Goal: Transaction & Acquisition: Subscribe to service/newsletter

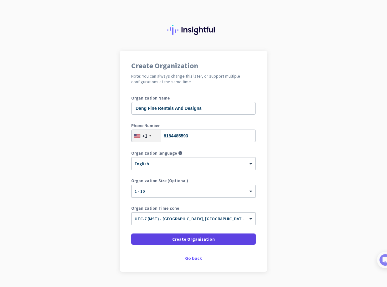
click at [180, 241] on span "Create Organization" at bounding box center [193, 239] width 43 height 6
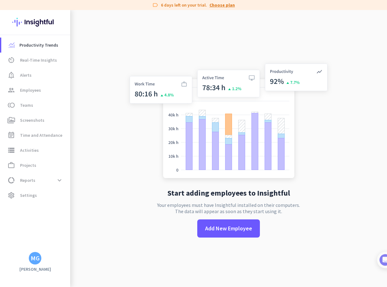
click at [222, 7] on link "Choose plan" at bounding box center [221, 5] width 25 height 6
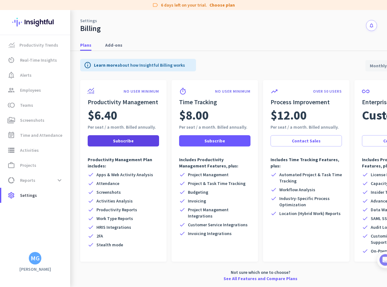
click at [128, 142] on span "Subscribe" at bounding box center [123, 141] width 21 height 6
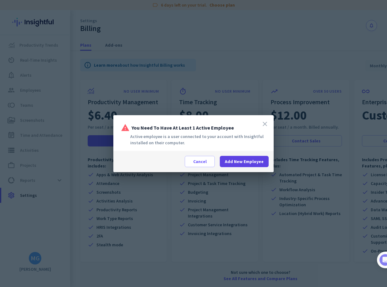
click at [235, 160] on span "Add New Employee" at bounding box center [244, 161] width 39 height 6
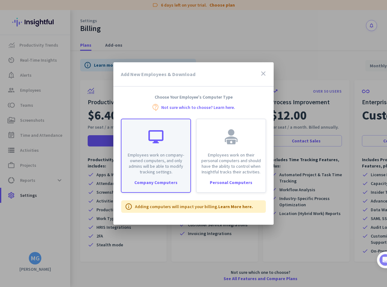
click at [172, 173] on p "Employees work on company-owned computers, and only admins will be able to modi…" at bounding box center [155, 163] width 61 height 23
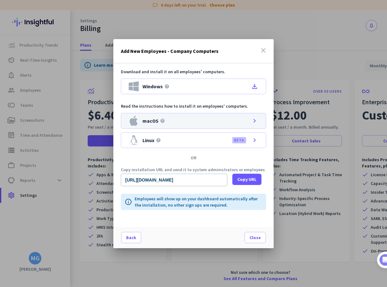
click at [173, 121] on div "macOS help chevron_right" at bounding box center [193, 121] width 145 height 16
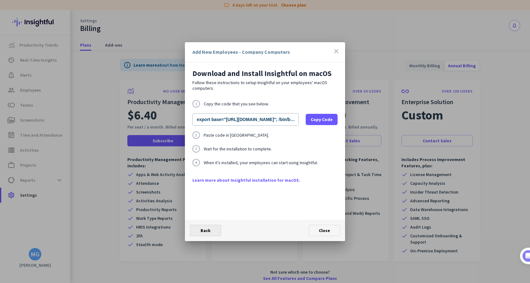
click at [204, 232] on span "Back" at bounding box center [206, 231] width 10 height 6
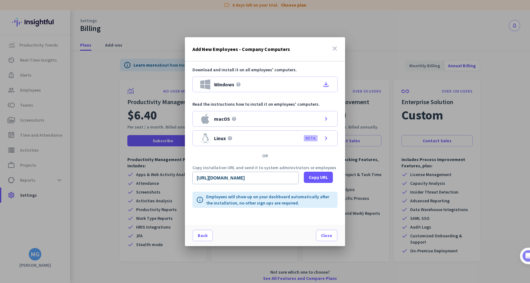
click at [337, 52] on icon "close" at bounding box center [335, 49] width 8 height 8
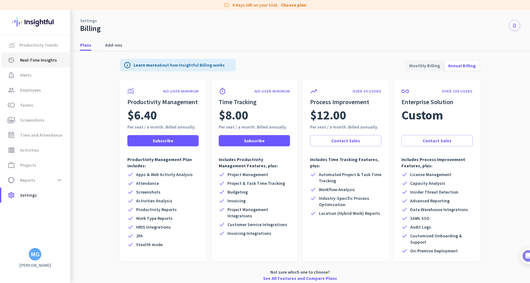
click at [44, 58] on span "Real-Time Insights" at bounding box center [38, 60] width 37 height 8
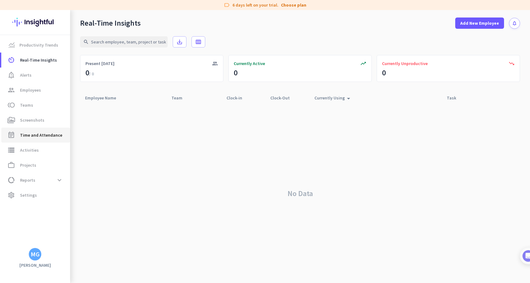
click at [39, 136] on span "Time and Attendance" at bounding box center [41, 135] width 42 height 8
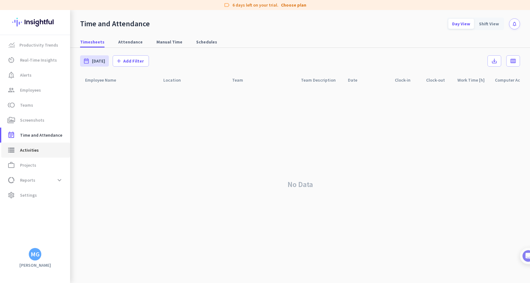
click at [34, 151] on span "Activities" at bounding box center [29, 150] width 19 height 8
type input "Wed, Sep 10"
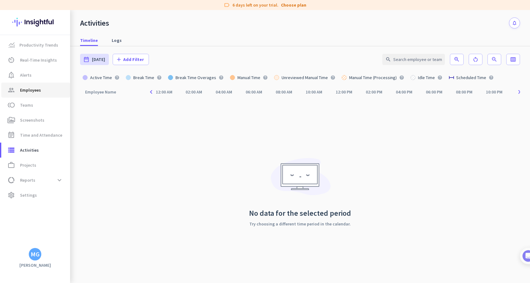
click at [29, 84] on link "group Employees" at bounding box center [35, 90] width 69 height 15
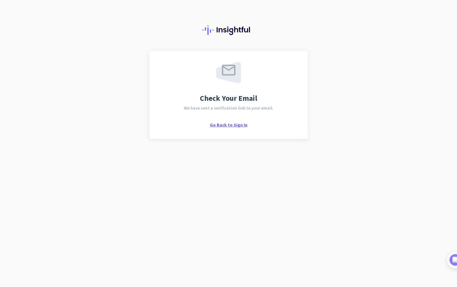
click at [231, 124] on span "Go Back to Sign In" at bounding box center [229, 125] width 38 height 6
